Goal: Contribute content: Add original content to the website for others to see

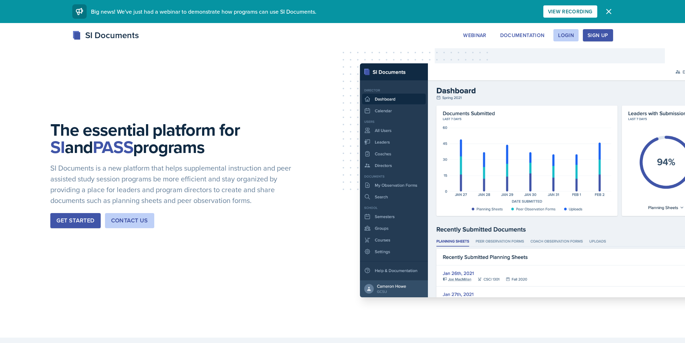
click at [82, 221] on div "Get Started" at bounding box center [75, 220] width 38 height 9
click at [567, 36] on div "Login" at bounding box center [566, 35] width 16 height 6
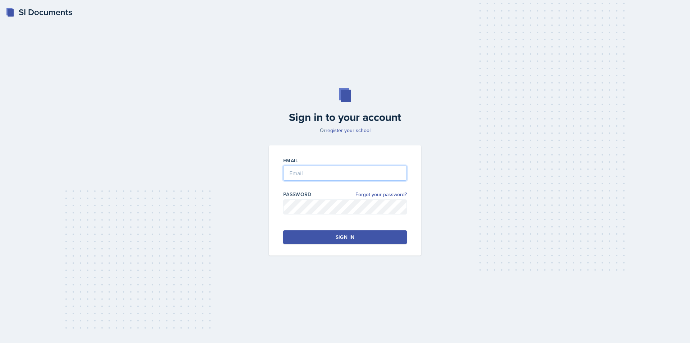
type input "[EMAIL_ADDRESS][DOMAIN_NAME]"
click at [332, 237] on button "Sign in" at bounding box center [345, 237] width 124 height 14
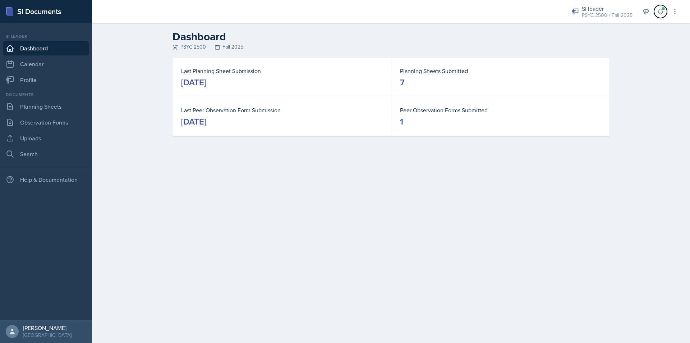
click at [663, 13] on icon at bounding box center [660, 11] width 5 height 5
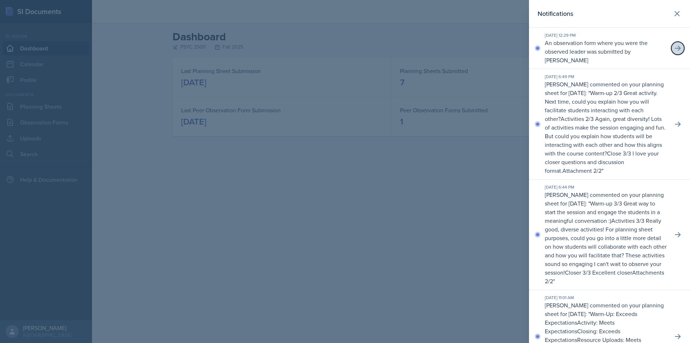
click at [679, 50] on button at bounding box center [678, 48] width 13 height 13
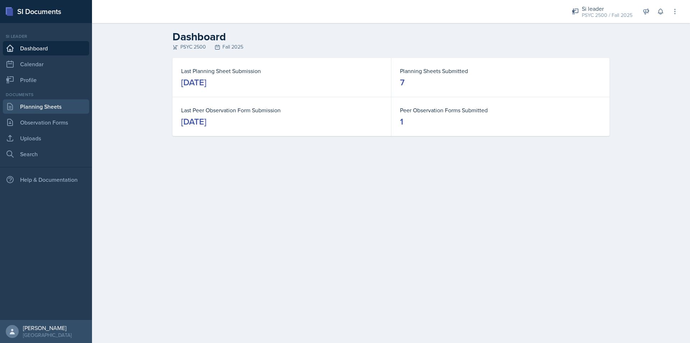
click at [48, 111] on link "Planning Sheets" at bounding box center [46, 106] width 86 height 14
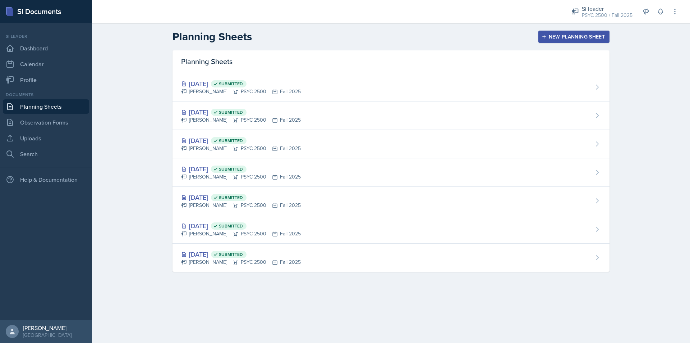
click at [549, 35] on div "New Planning Sheet" at bounding box center [574, 37] width 62 height 6
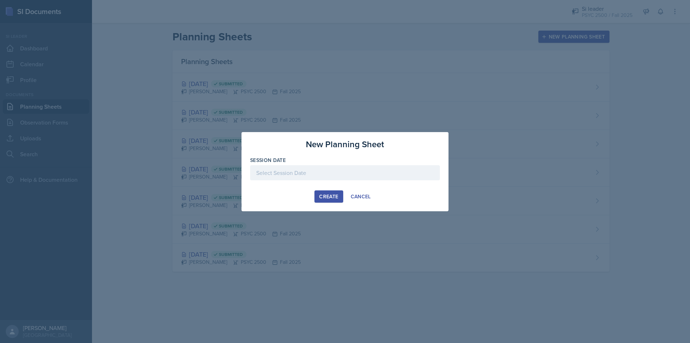
click at [299, 176] on div at bounding box center [345, 172] width 190 height 15
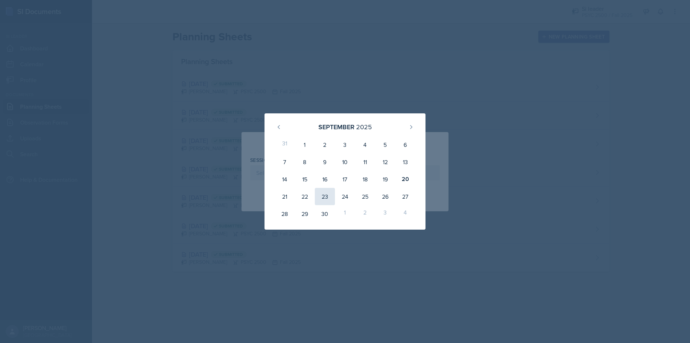
click at [323, 201] on div "23" at bounding box center [325, 196] width 20 height 17
type input "[DATE]"
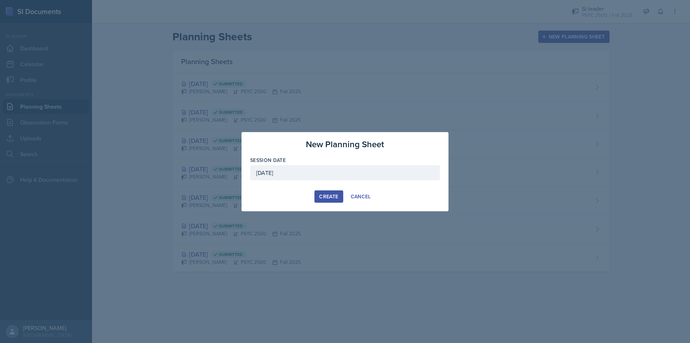
click at [333, 195] on div "Create" at bounding box center [328, 196] width 19 height 6
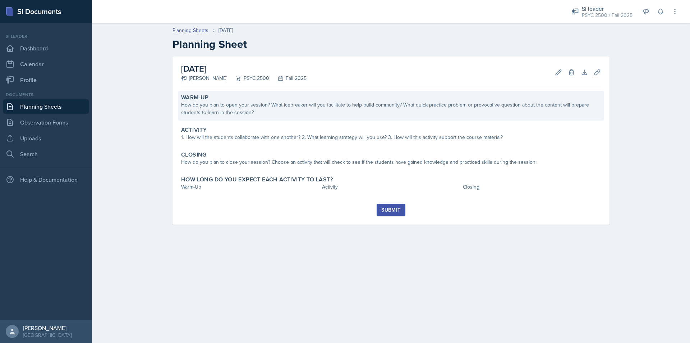
click at [426, 111] on div "How do you plan to open your session? What icebreaker will you facilitate to he…" at bounding box center [391, 108] width 420 height 15
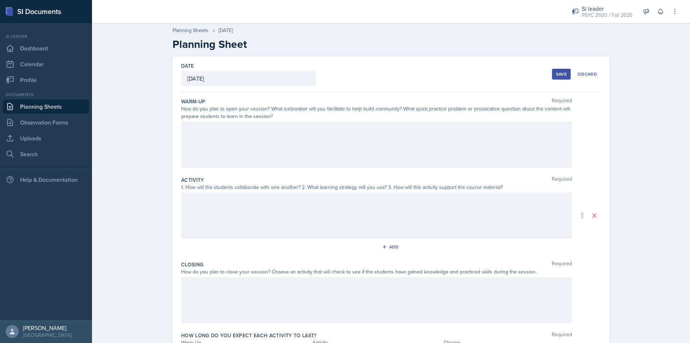
click at [211, 134] on div at bounding box center [376, 145] width 391 height 46
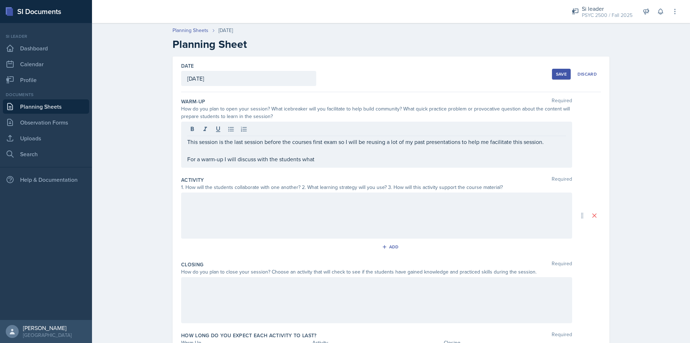
click at [357, 163] on p "For a warm-up I will discuss with the students what" at bounding box center [376, 159] width 379 height 9
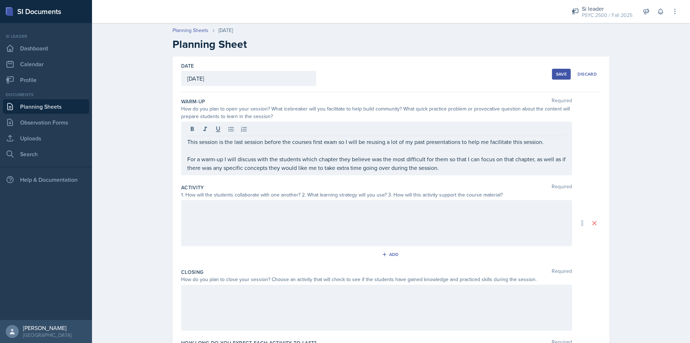
click at [285, 212] on div at bounding box center [376, 223] width 391 height 46
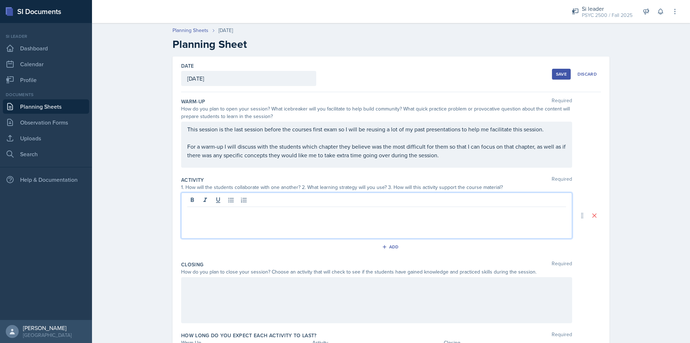
click at [245, 223] on div at bounding box center [376, 215] width 391 height 46
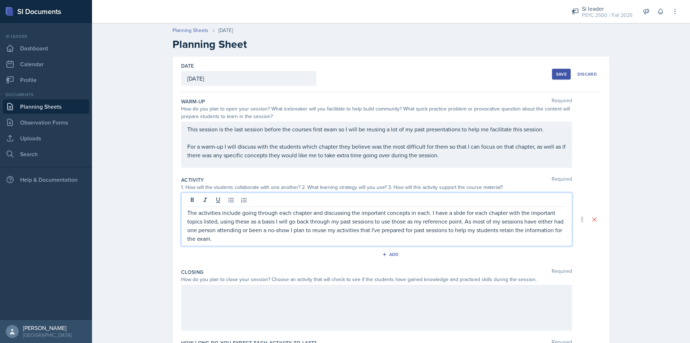
click at [235, 306] on div at bounding box center [376, 307] width 391 height 46
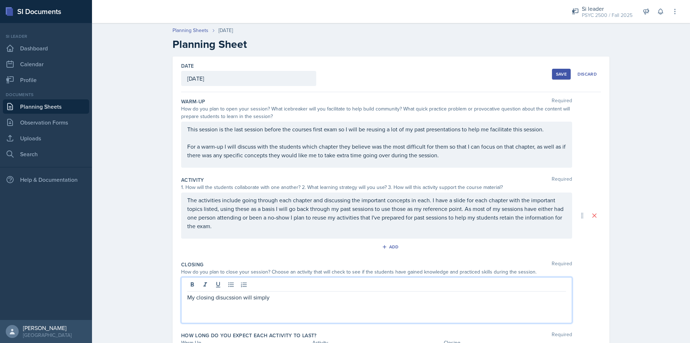
click at [228, 297] on p "My closing disucssion will simply" at bounding box center [376, 297] width 379 height 9
click at [303, 297] on p "My closing discussion will simply" at bounding box center [376, 297] width 379 height 9
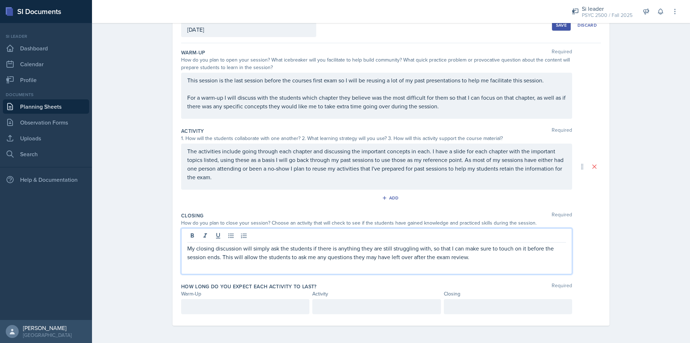
click at [243, 309] on p at bounding box center [245, 306] width 116 height 9
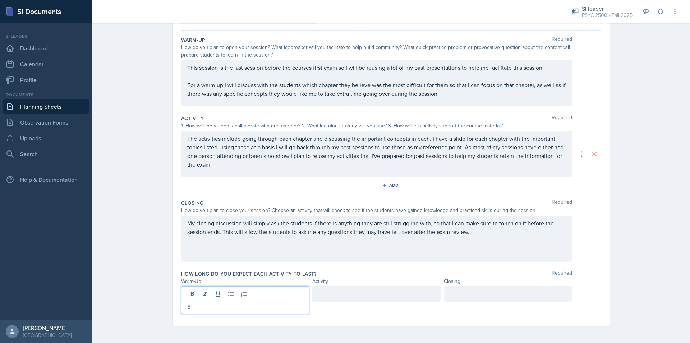
click at [356, 294] on div at bounding box center [376, 293] width 128 height 15
click at [455, 299] on div at bounding box center [508, 293] width 128 height 15
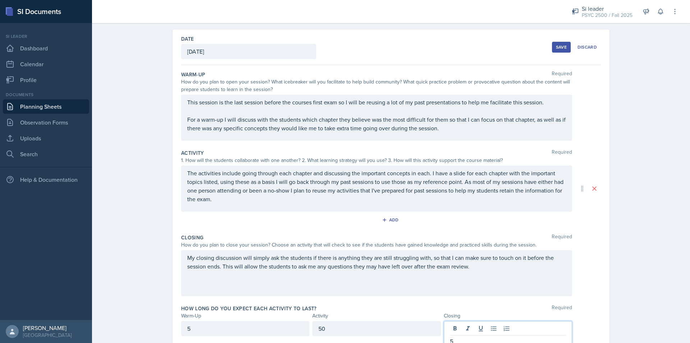
scroll to position [0, 0]
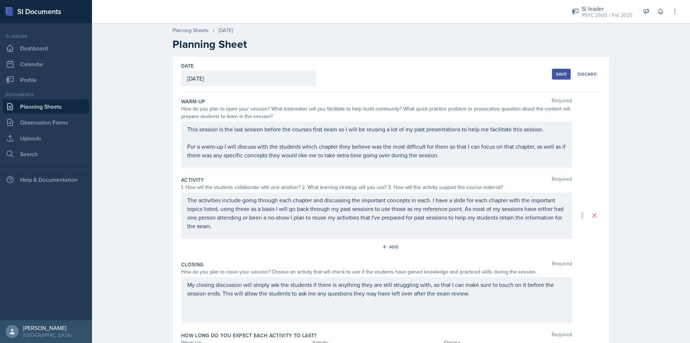
click at [561, 70] on button "Save" at bounding box center [561, 74] width 19 height 11
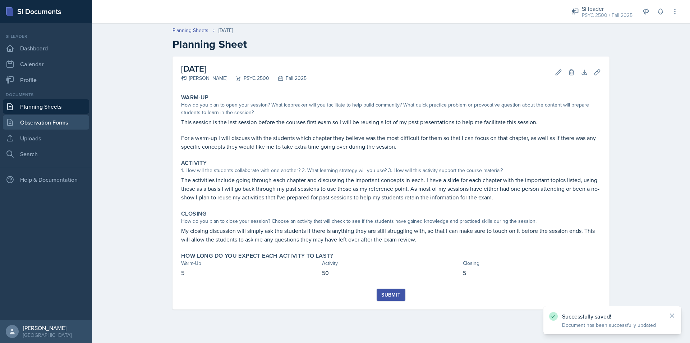
click at [35, 120] on link "Observation Forms" at bounding box center [46, 122] width 86 height 14
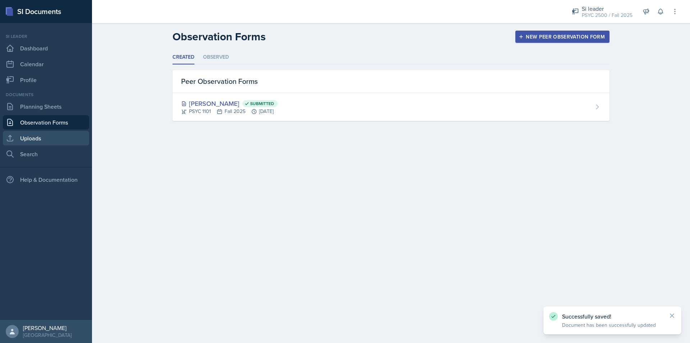
drag, startPoint x: 45, startPoint y: 141, endPoint x: 50, endPoint y: 138, distance: 5.8
click at [45, 141] on link "Uploads" at bounding box center [46, 138] width 86 height 14
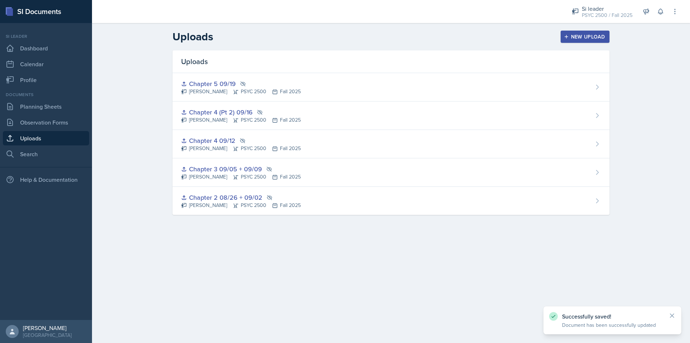
click at [584, 32] on button "New Upload" at bounding box center [585, 37] width 49 height 12
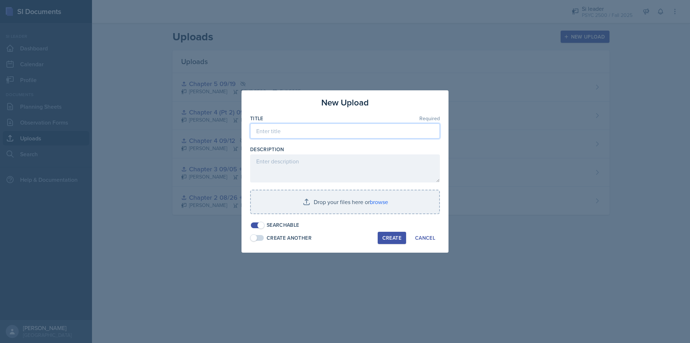
click at [342, 133] on input at bounding box center [345, 130] width 190 height 15
type input "C"
type input "Exam Review 1 09/23"
click at [260, 223] on span at bounding box center [260, 224] width 7 height 7
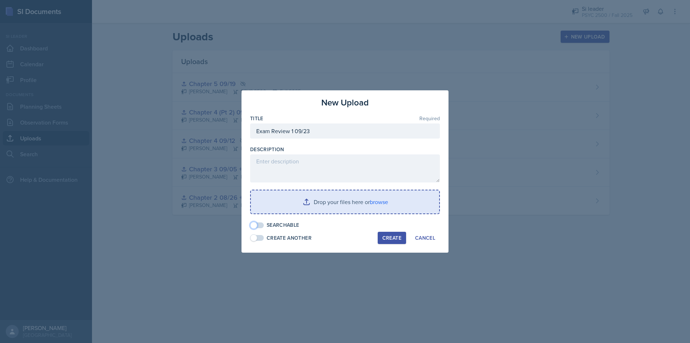
click at [316, 209] on input "file" at bounding box center [345, 201] width 188 height 23
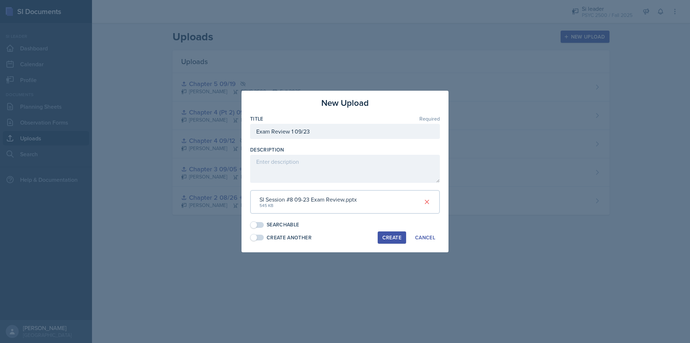
click at [388, 236] on div "Create" at bounding box center [392, 237] width 19 height 6
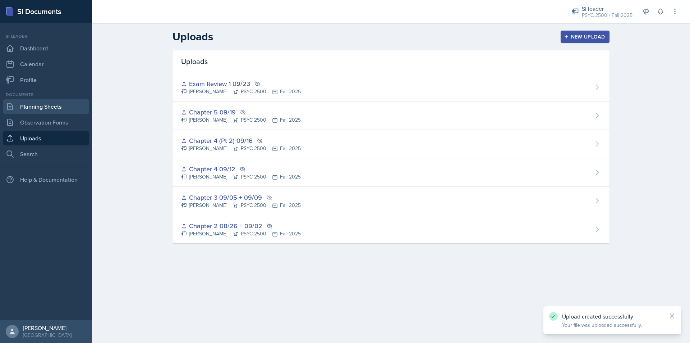
click at [41, 108] on link "Planning Sheets" at bounding box center [46, 106] width 86 height 14
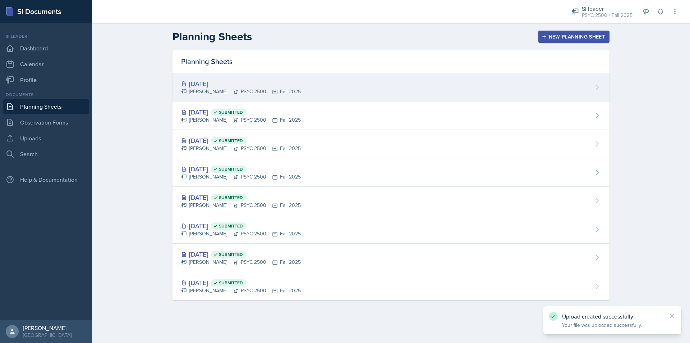
click at [506, 83] on div "[DATE] [PERSON_NAME] PSYC 2500 Fall 2025" at bounding box center [391, 87] width 437 height 28
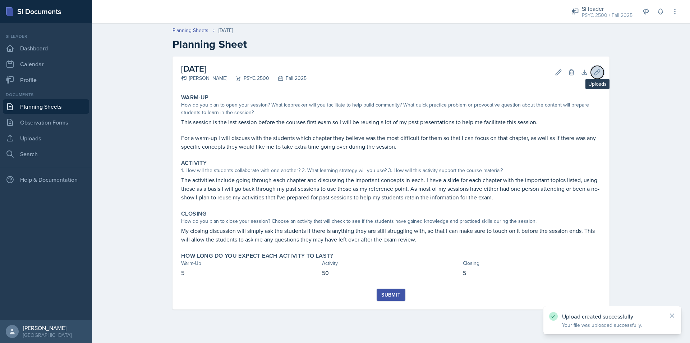
click at [599, 71] on icon at bounding box center [597, 72] width 7 height 7
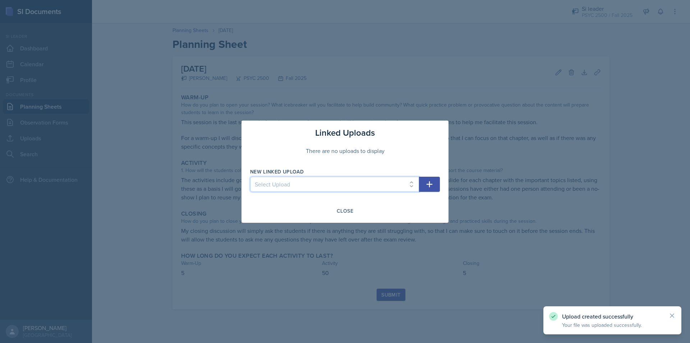
click at [360, 190] on select "Select Upload Chapter 2 08/26 + 09/02 Chapter 3 09/05 + 09/09 Chapter 4 09/12 C…" at bounding box center [334, 184] width 169 height 15
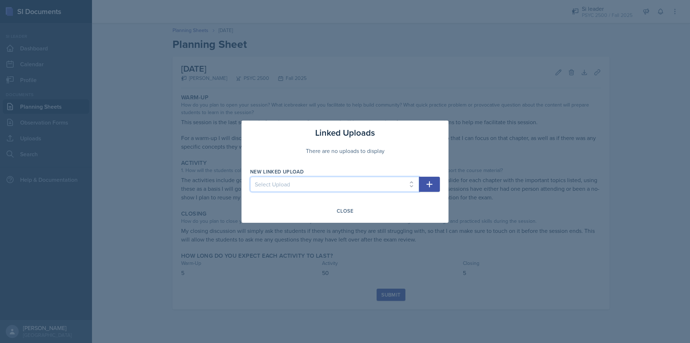
select select "b0a9b925-edc1-4b88-91b5-83d2d758b7bf"
click at [250, 177] on select "Select Upload Chapter 2 08/26 + 09/02 Chapter 3 09/05 + 09/09 Chapter 4 09/12 C…" at bounding box center [334, 184] width 169 height 15
click at [429, 185] on icon "button" at bounding box center [430, 184] width 6 height 6
select select
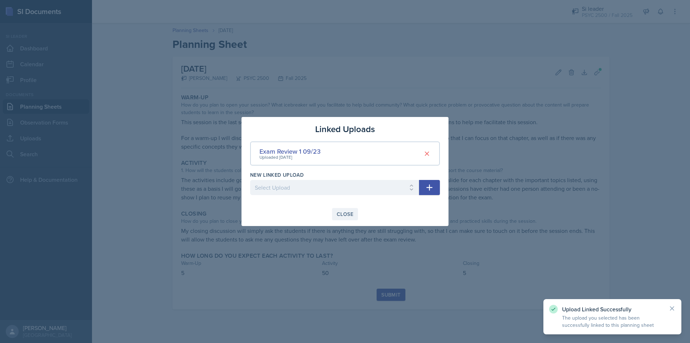
click at [348, 211] on div "Close" at bounding box center [345, 214] width 17 height 6
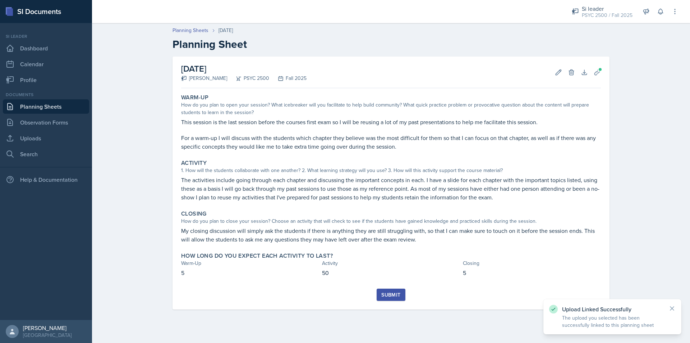
click at [390, 293] on div "Submit" at bounding box center [391, 295] width 19 height 6
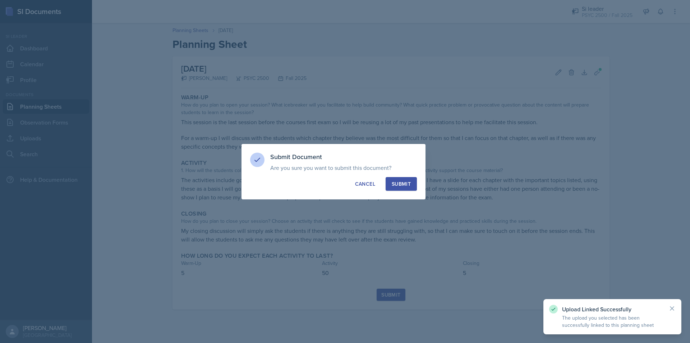
click at [393, 183] on div "Submit" at bounding box center [401, 183] width 19 height 7
